Goal: Task Accomplishment & Management: Manage account settings

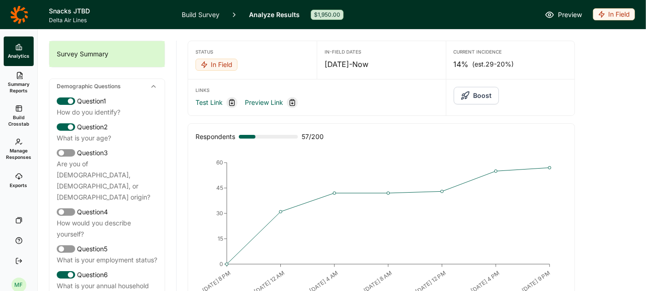
click at [20, 149] on span "Manage Responses" at bounding box center [18, 153] width 25 height 13
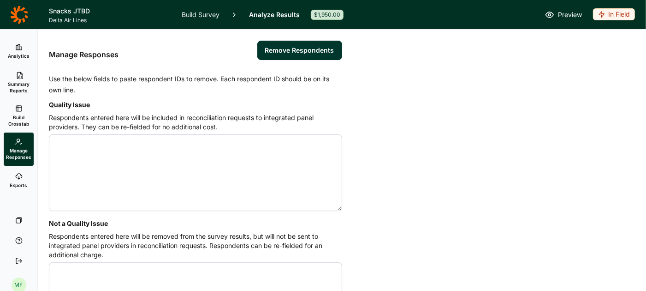
paste textarea "4559374 4559059 4559072 4558935 4559070 4559231 4559054 4559170 4558889 4558940…"
type textarea "4559374 4559059 4559072 4558935 4559070 4559231 4559054 4559170 4558889 4558940…"
click at [297, 48] on button "Remove Respondents" at bounding box center [299, 50] width 85 height 19
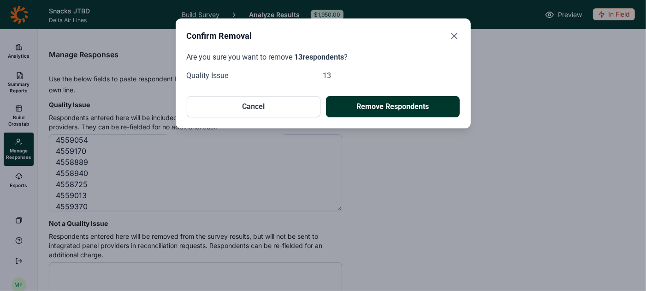
click at [378, 108] on button "Remove Respondents" at bounding box center [393, 106] width 134 height 21
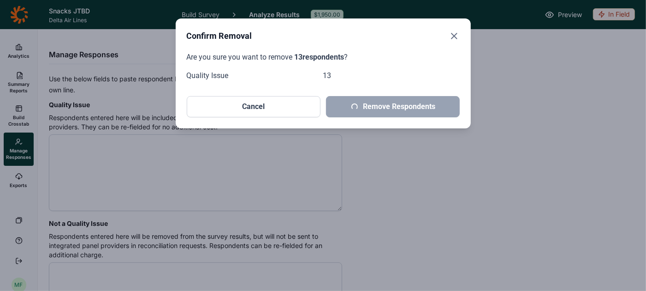
scroll to position [0, 0]
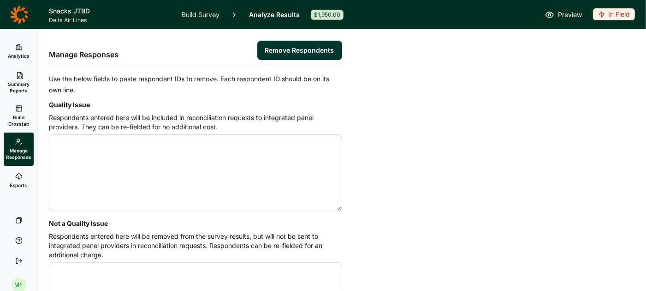
click at [24, 49] on link "Analytics" at bounding box center [19, 51] width 30 height 30
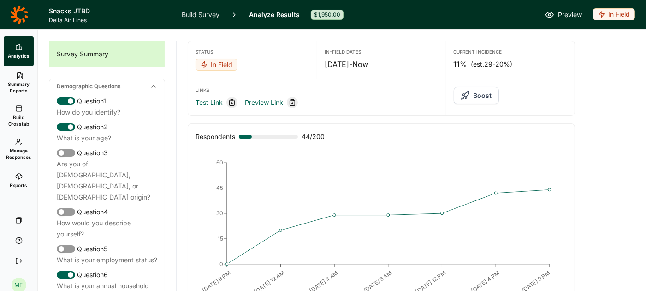
click at [203, 12] on link "Build Survey" at bounding box center [201, 14] width 38 height 29
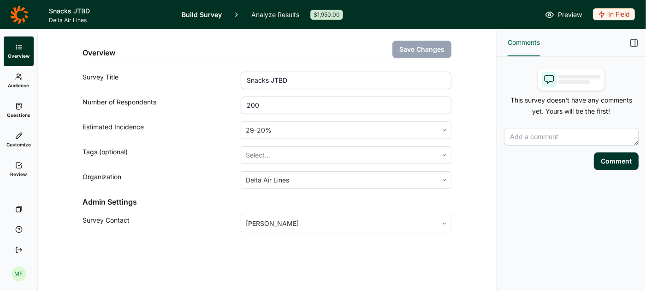
drag, startPoint x: 269, startPoint y: 110, endPoint x: 238, endPoint y: 108, distance: 31.5
click at [232, 110] on div "Number of Respondents 200" at bounding box center [267, 105] width 369 height 18
type input "2"
type input "400"
click at [415, 48] on button "Save Changes" at bounding box center [422, 50] width 59 height 18
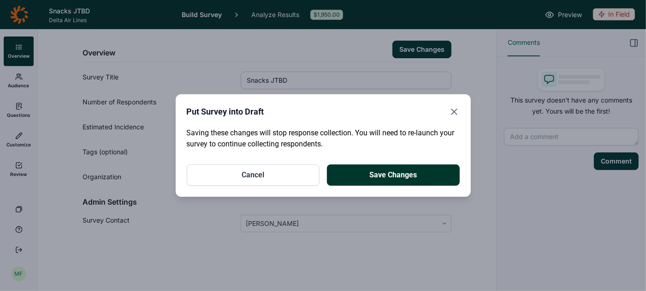
click at [397, 175] on button "Save Changes" at bounding box center [393, 174] width 133 height 21
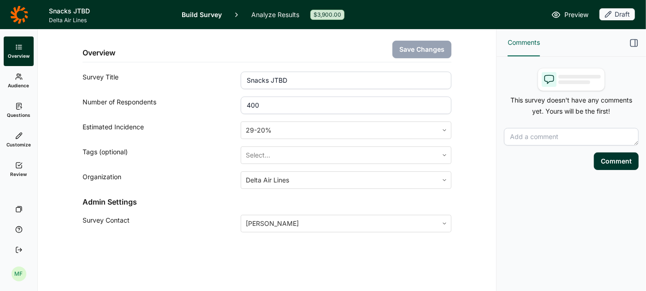
click at [22, 82] on span "Audience" at bounding box center [18, 85] width 21 height 6
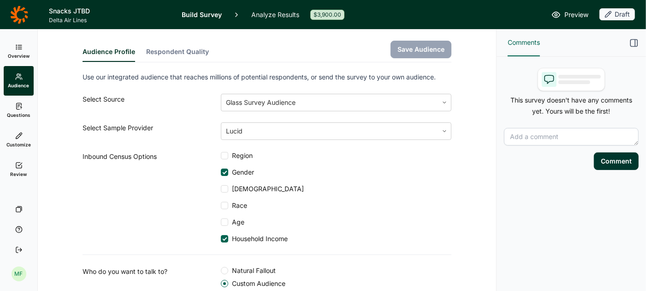
click at [15, 112] on span "Questions" at bounding box center [19, 115] width 24 height 6
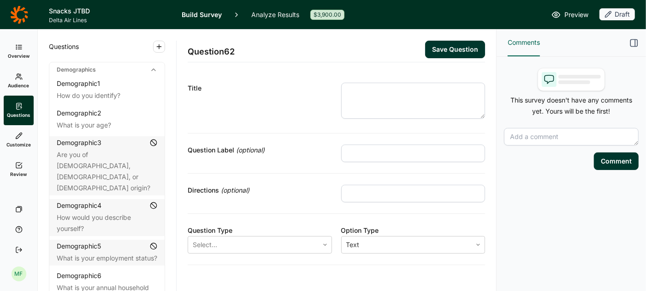
click at [15, 139] on icon at bounding box center [18, 135] width 7 height 7
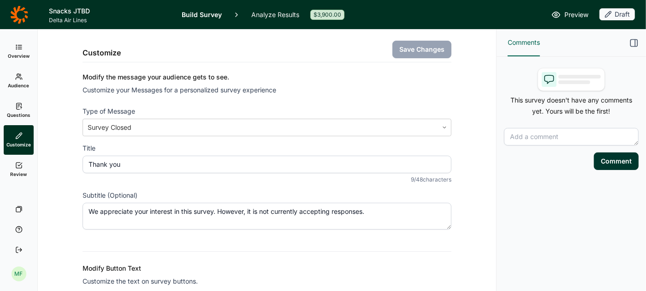
click at [18, 166] on icon at bounding box center [18, 164] width 7 height 7
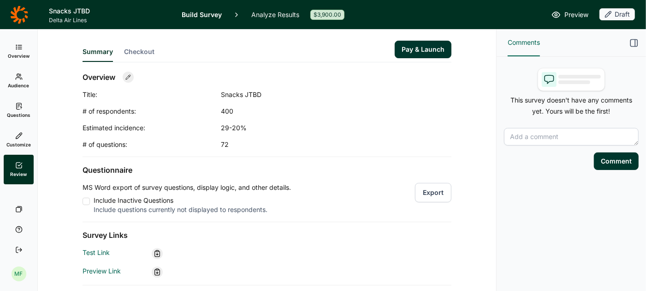
click at [424, 52] on button "Pay & Launch" at bounding box center [423, 50] width 57 height 18
